Goal: Information Seeking & Learning: Learn about a topic

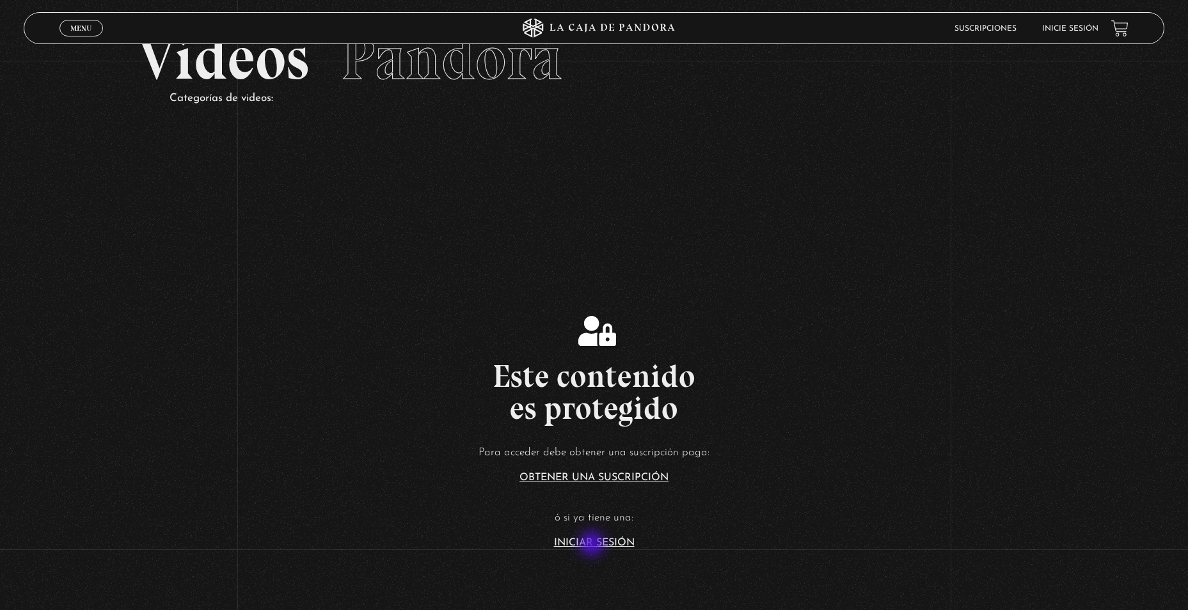
scroll to position [128, 0]
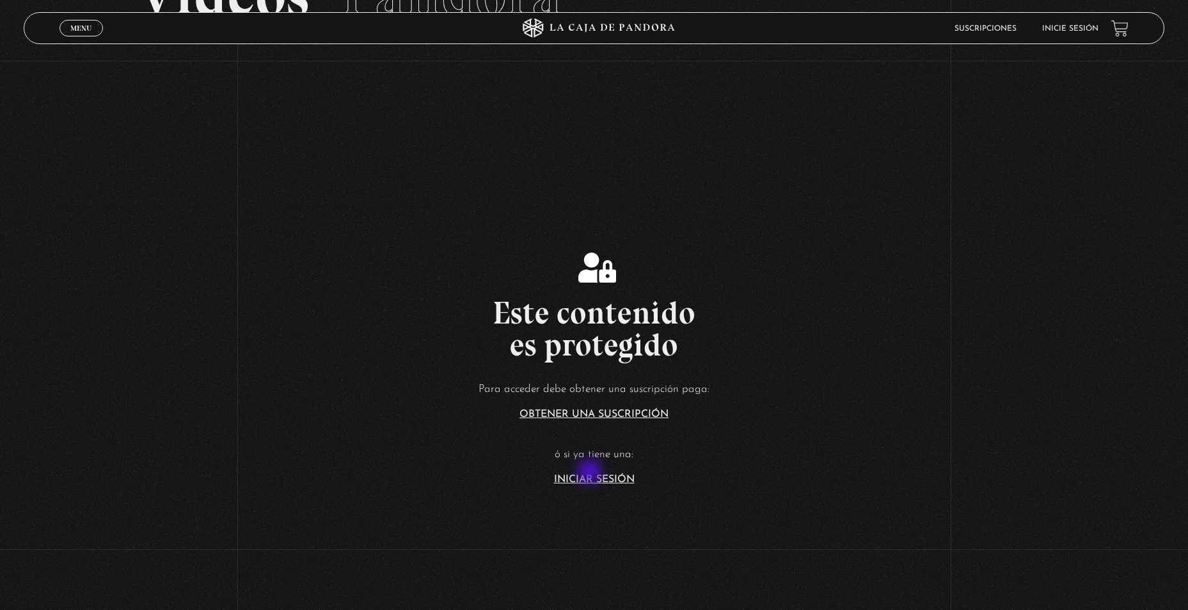
click at [591, 473] on article "Para acceder debe obtener una suscripción paga: Obtener una suscripción ó si ya…" at bounding box center [594, 432] width 1188 height 104
click at [599, 475] on link "Iniciar Sesión" at bounding box center [594, 480] width 81 height 10
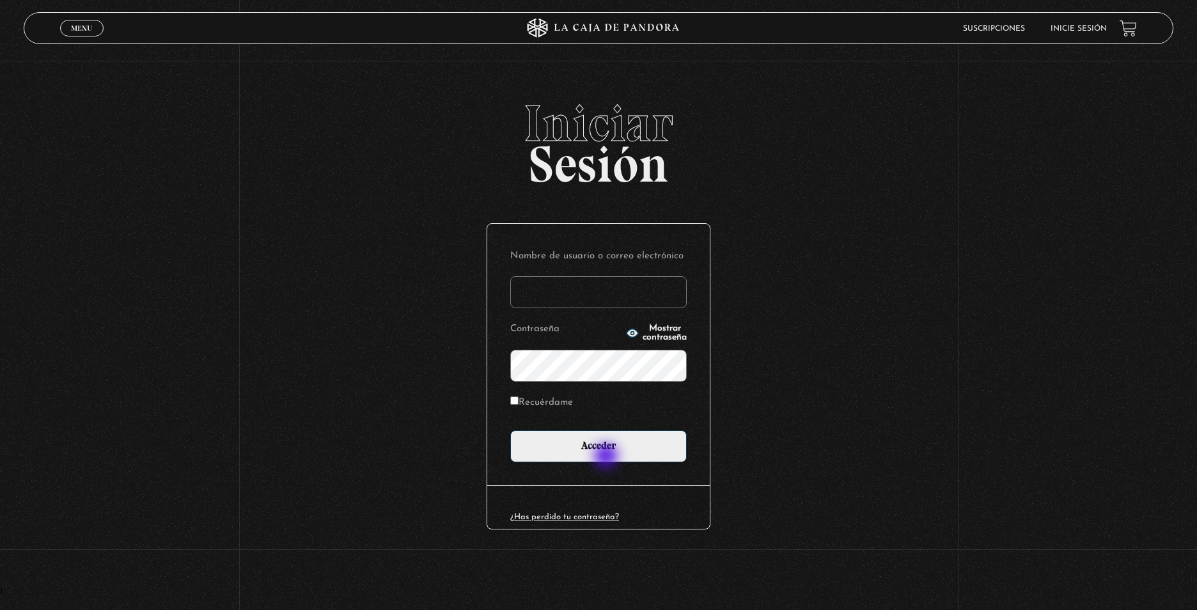
type input "CinthyaVA"
click at [608, 450] on input "Acceder" at bounding box center [598, 446] width 177 height 32
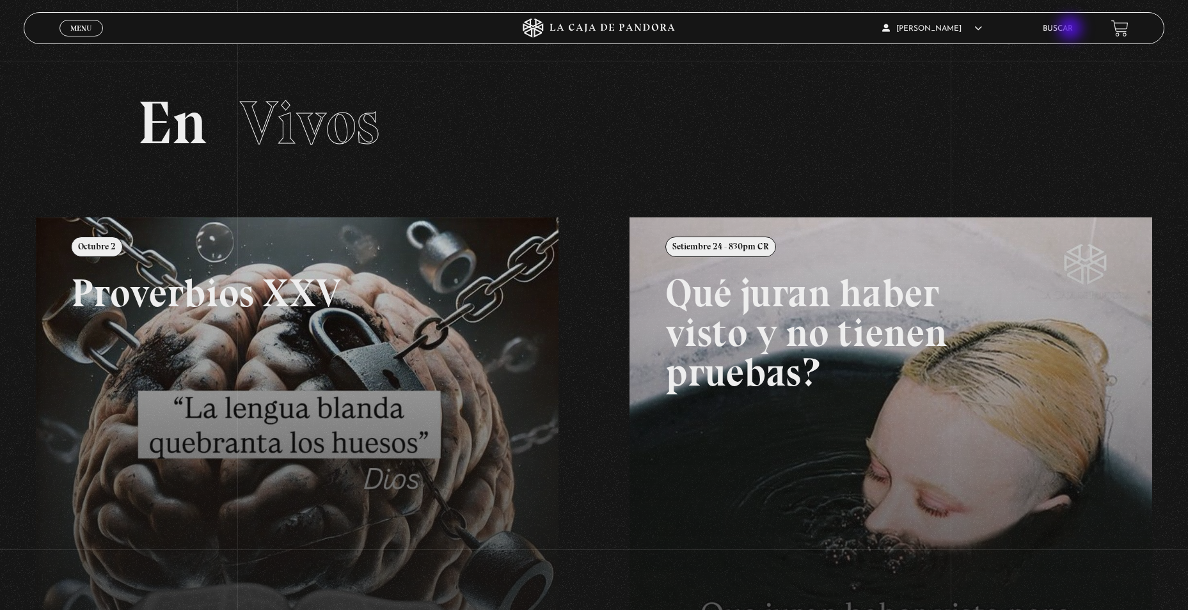
click at [1071, 29] on link "Buscar" at bounding box center [1057, 29] width 30 height 8
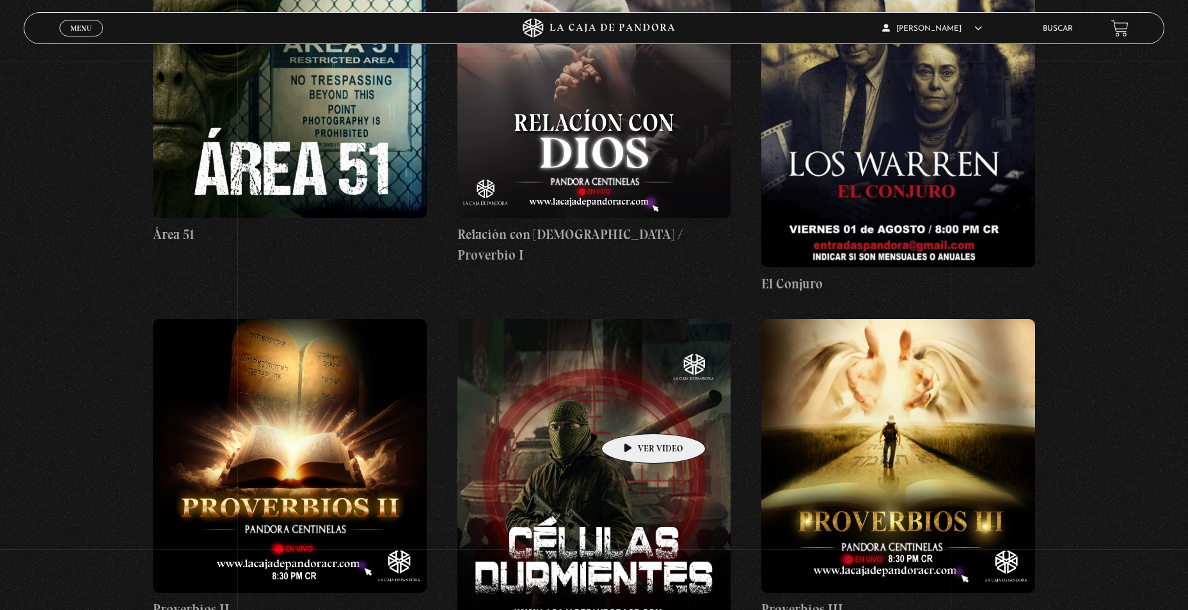
scroll to position [1087, 0]
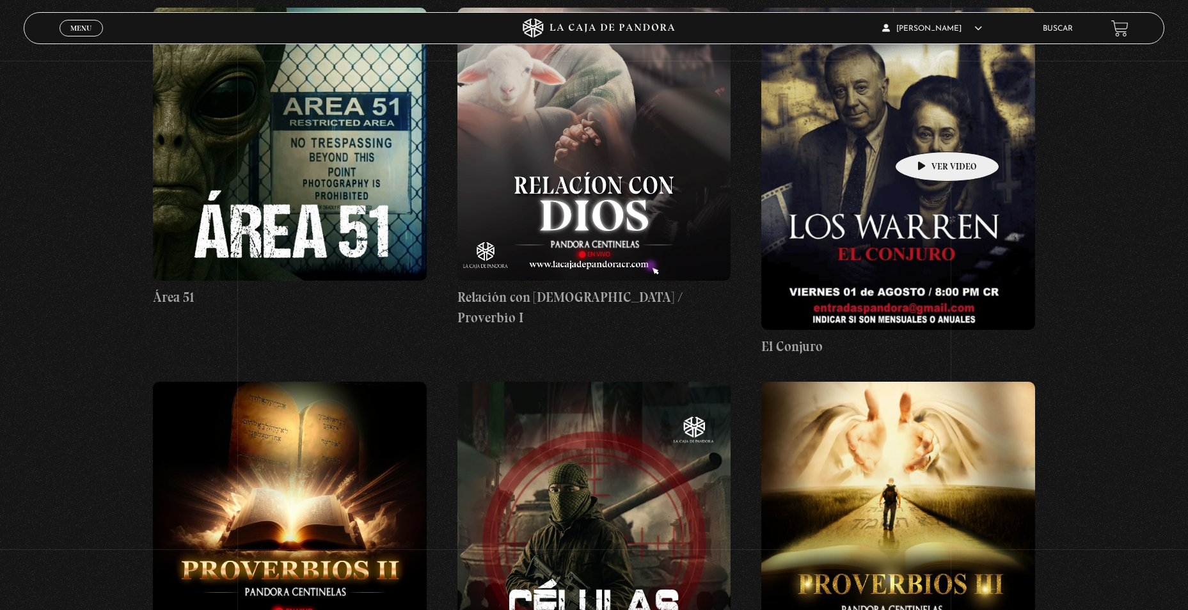
click at [927, 132] on figure at bounding box center [898, 169] width 274 height 322
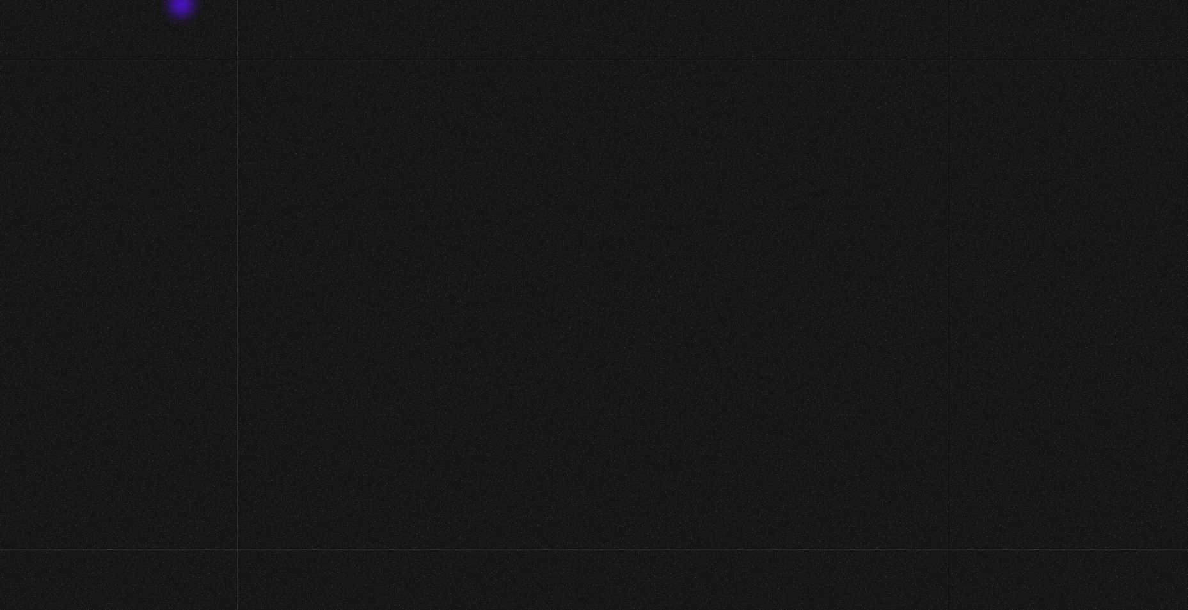
scroll to position [1087, 0]
